Goal: Task Accomplishment & Management: Manage account settings

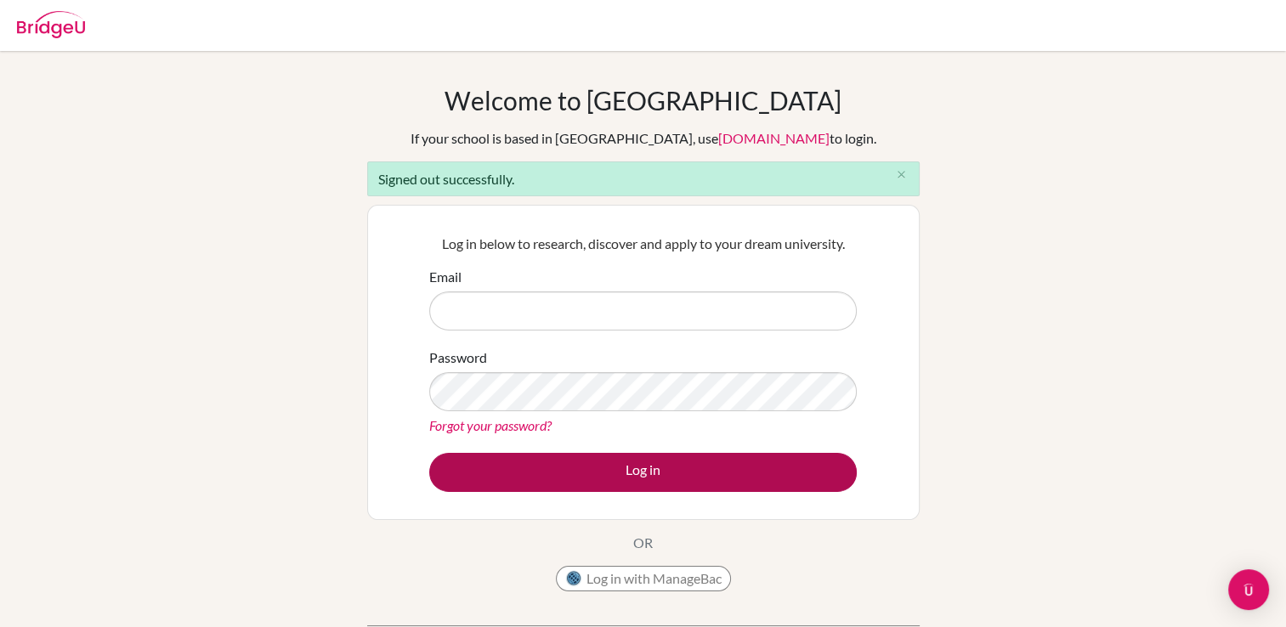
type input "[EMAIL_ADDRESS][DOMAIN_NAME]"
click at [581, 461] on button "Log in" at bounding box center [642, 472] width 427 height 39
type input "[EMAIL_ADDRESS][DOMAIN_NAME]"
click at [527, 471] on button "Log in" at bounding box center [642, 472] width 427 height 39
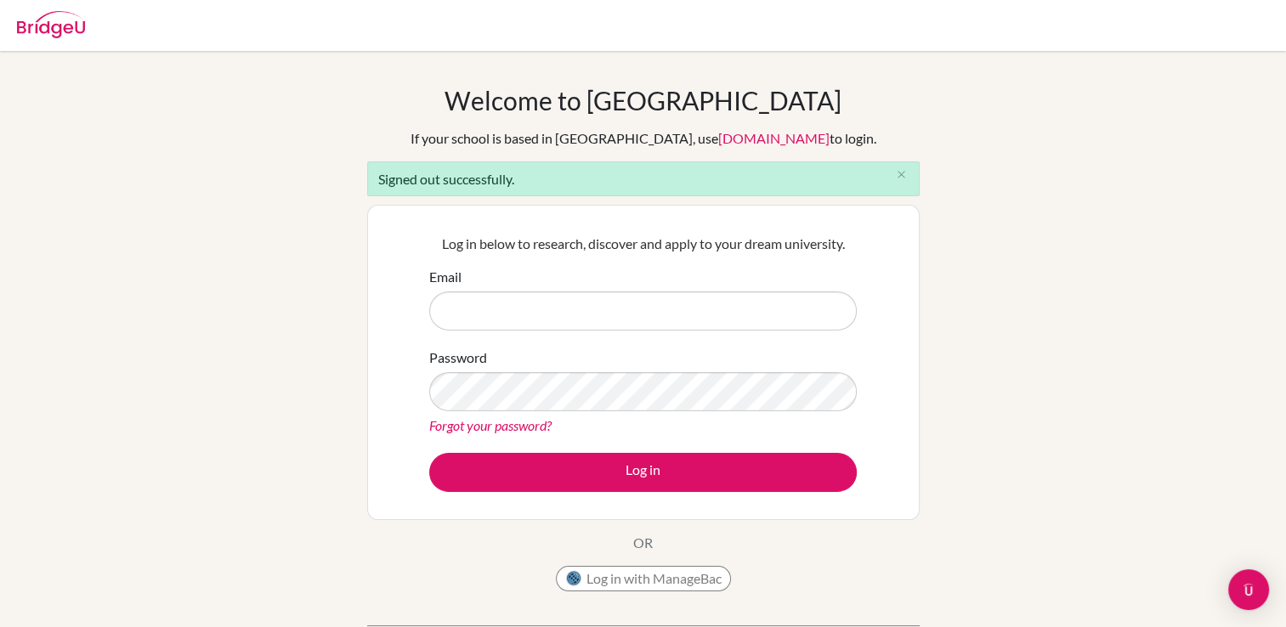
type input "[EMAIL_ADDRESS][DOMAIN_NAME]"
click at [52, 12] on img at bounding box center [51, 24] width 68 height 27
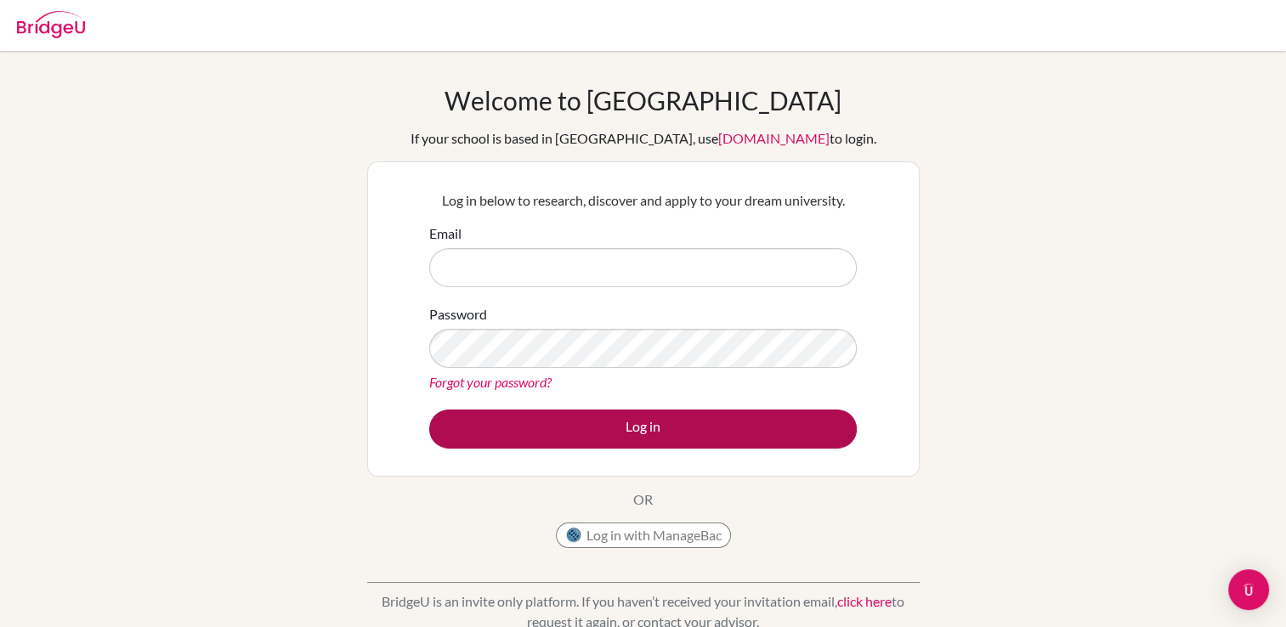
type input "[EMAIL_ADDRESS][DOMAIN_NAME]"
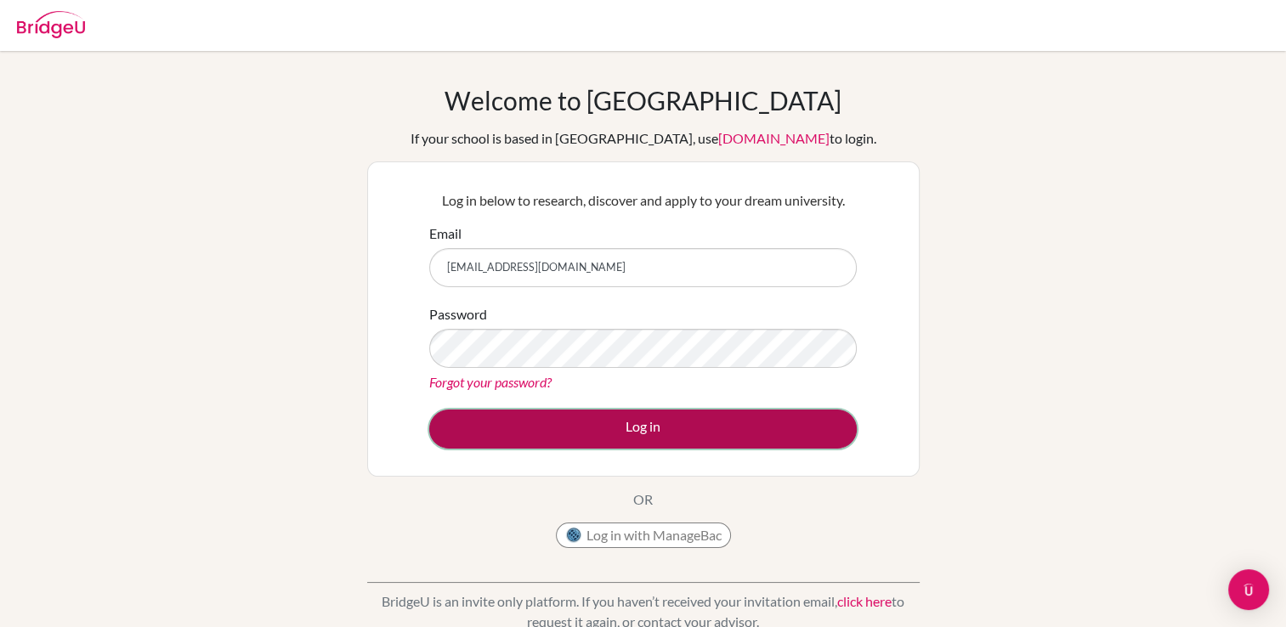
click at [632, 439] on button "Log in" at bounding box center [642, 429] width 427 height 39
